Goal: Navigation & Orientation: Find specific page/section

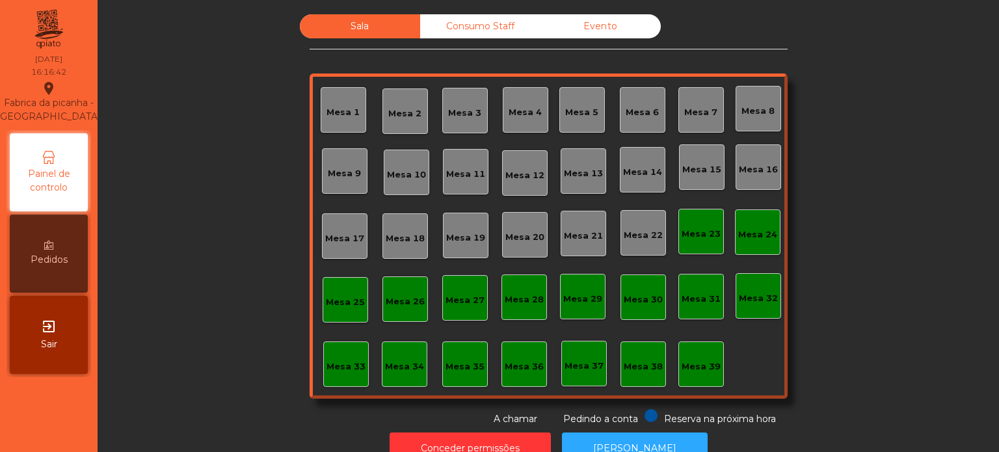
scroll to position [36, 0]
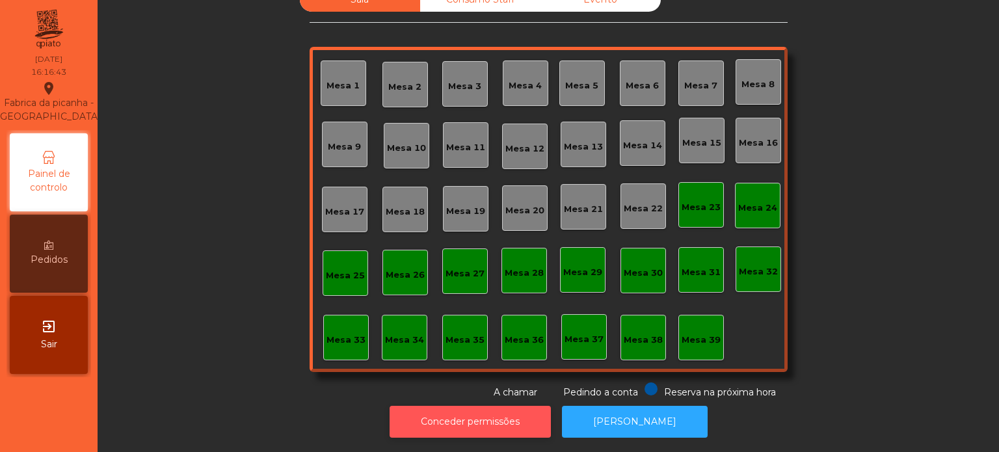
click at [502, 418] on button "Conceder permissões" at bounding box center [470, 422] width 161 height 32
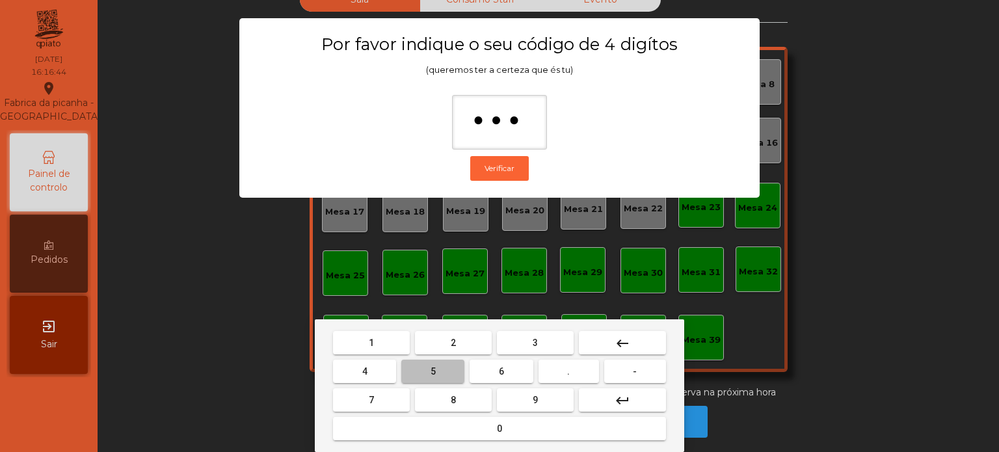
type input "****"
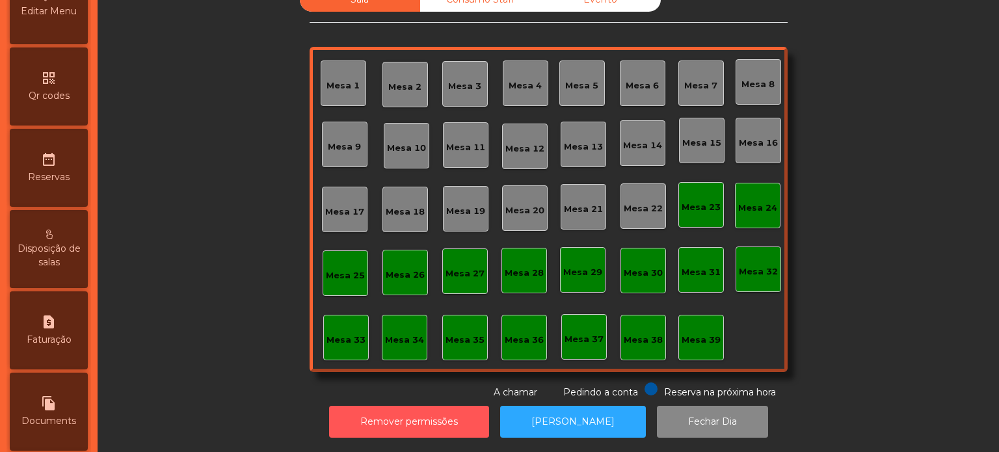
scroll to position [331, 0]
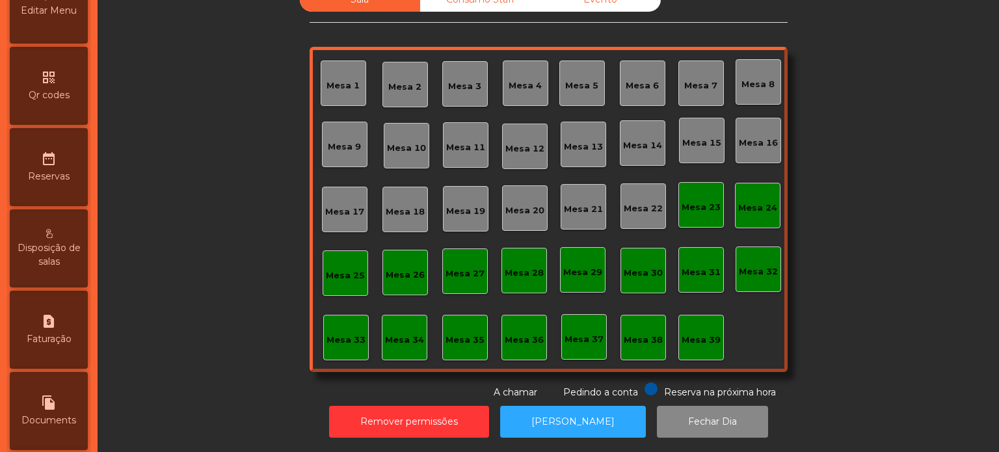
click at [62, 333] on div "request_page Faturação" at bounding box center [49, 330] width 78 height 78
select select "*"
select select "****"
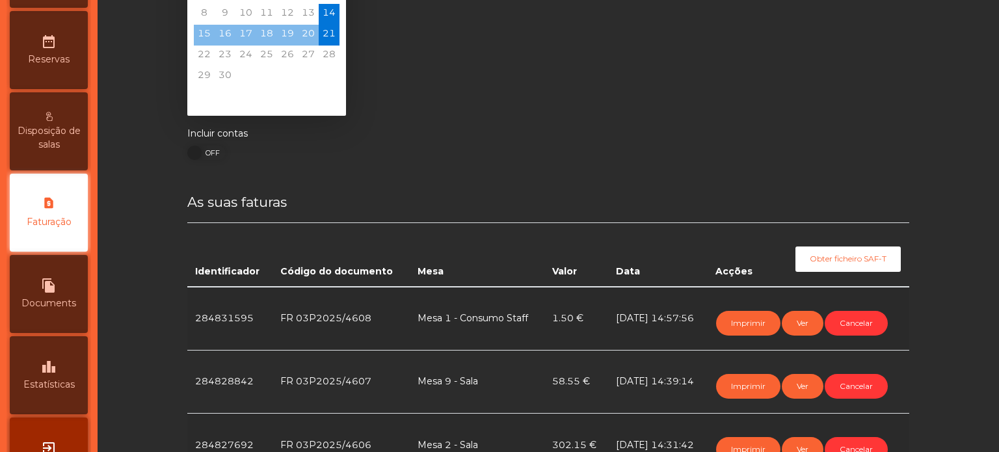
scroll to position [88, 0]
click at [96, 357] on nav "Fabrica da picanha - [GEOGRAPHIC_DATA] location_on [DATE] 16:16:51 Painel de co…" at bounding box center [49, 226] width 98 height 452
click at [68, 375] on div "leaderboard Estatísticas" at bounding box center [49, 375] width 78 height 78
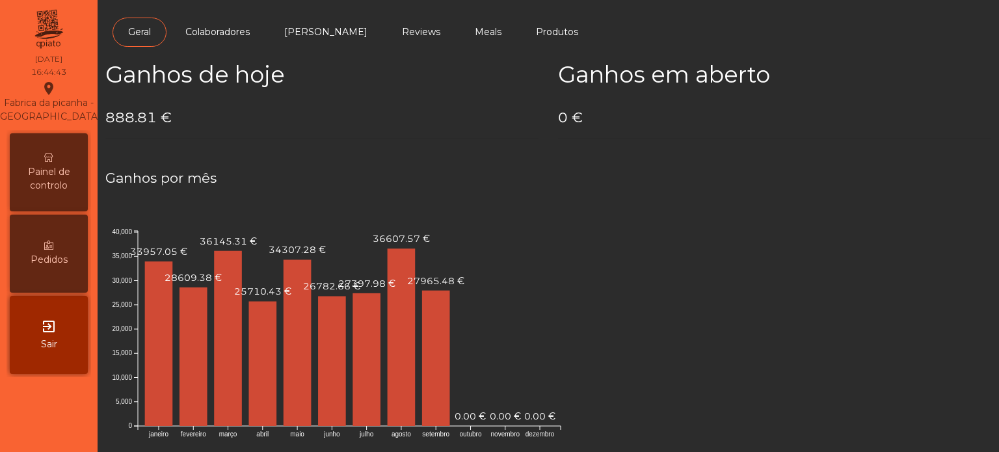
click at [57, 160] on div "Painel de controlo" at bounding box center [49, 172] width 78 height 78
